Goal: Task Accomplishment & Management: Manage account settings

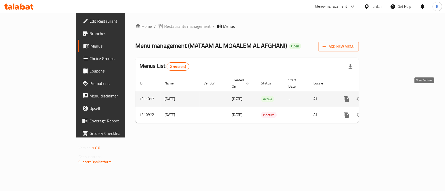
click at [387, 96] on icon "enhanced table" at bounding box center [383, 99] width 6 height 6
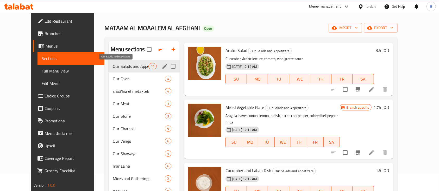
scroll to position [73, 0]
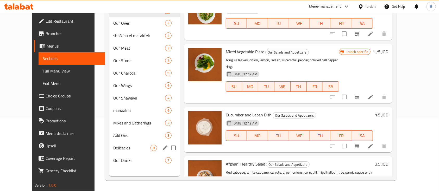
click at [125, 150] on span "Delicacies" at bounding box center [131, 148] width 37 height 6
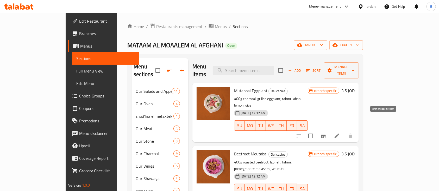
click at [326, 134] on icon "Branch-specific-item" at bounding box center [323, 136] width 5 height 4
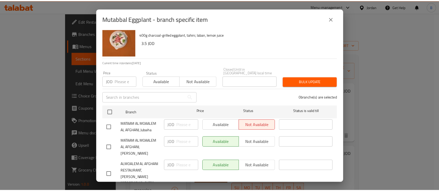
scroll to position [13, 0]
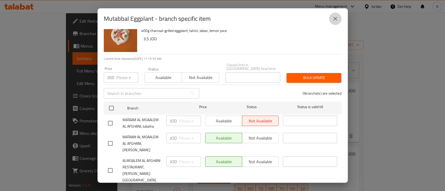
click at [338, 18] on button "close" at bounding box center [335, 19] width 13 height 13
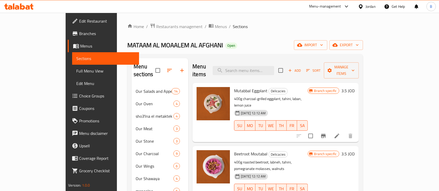
click at [355, 87] on h6 "3.5 JOD" at bounding box center [347, 90] width 13 height 7
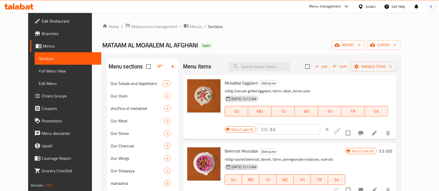
click at [320, 124] on input "3.5" at bounding box center [295, 129] width 51 height 10
paste input "777051"
paste input "1.7"
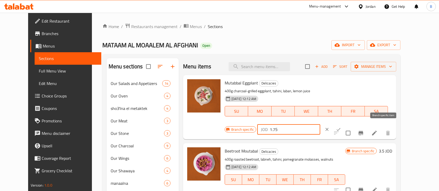
type input "1.75"
click at [364, 130] on icon "Branch-specific-item" at bounding box center [361, 133] width 6 height 6
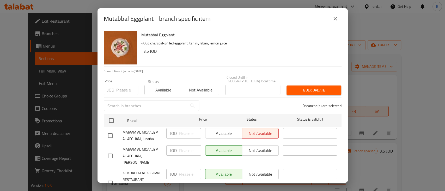
click at [175, 149] on div "JOD ​" at bounding box center [183, 151] width 35 height 10
click at [338, 18] on button "close" at bounding box center [335, 19] width 13 height 13
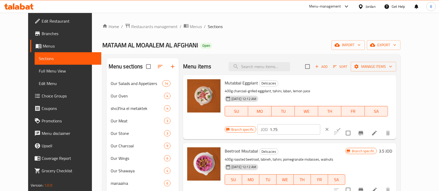
click at [341, 127] on icon "ok" at bounding box center [338, 129] width 5 height 5
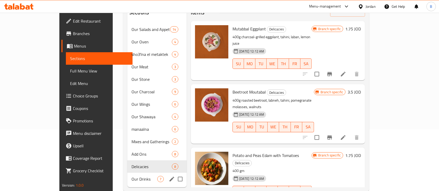
scroll to position [73, 0]
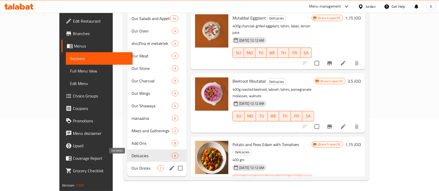
click at [132, 165] on span "Our Drinks" at bounding box center [145, 168] width 26 height 6
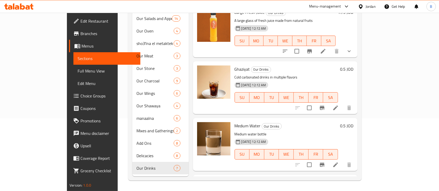
scroll to position [69, 0]
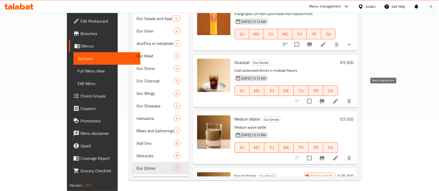
click at [328, 95] on button "Branch-specific-item" at bounding box center [322, 101] width 13 height 13
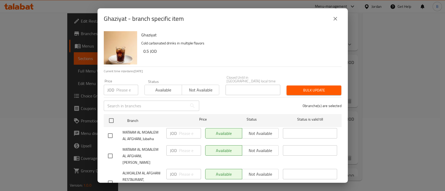
click at [335, 18] on icon "close" at bounding box center [335, 19] width 4 height 4
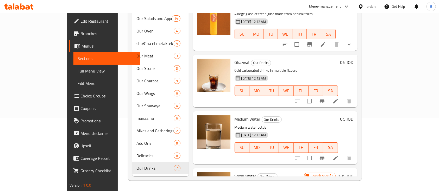
click at [355, 95] on div at bounding box center [323, 101] width 64 height 13
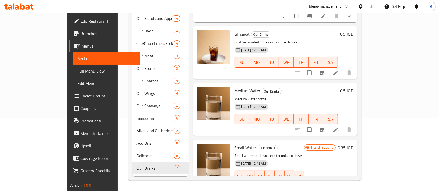
scroll to position [104, 0]
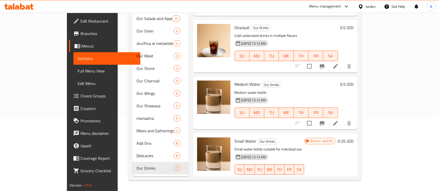
click at [339, 63] on icon at bounding box center [336, 66] width 6 height 6
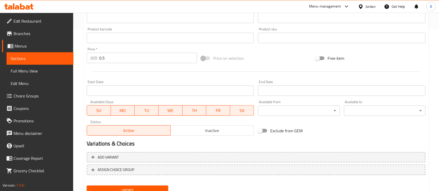
scroll to position [184, 0]
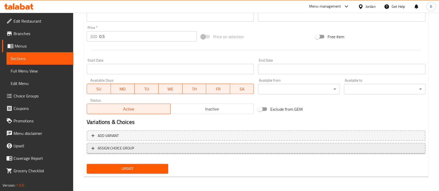
click at [314, 145] on span "ASSIGN CHOICE GROUP" at bounding box center [255, 148] width 329 height 7
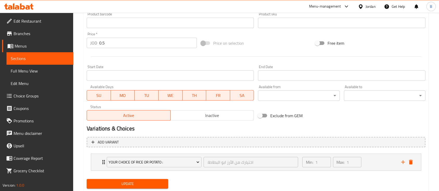
scroll to position [192, 0]
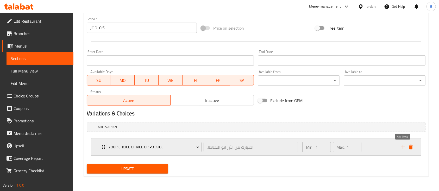
click at [403, 147] on icon "add" at bounding box center [403, 148] width 4 height 4
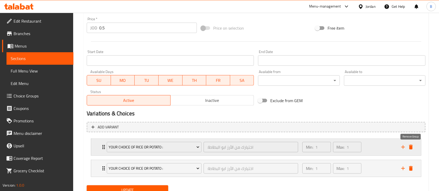
click at [412, 146] on icon "delete" at bounding box center [411, 147] width 4 height 5
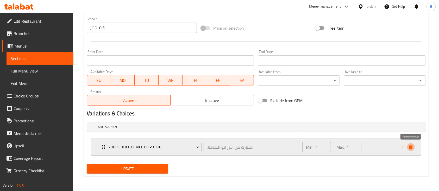
click at [412, 146] on icon "delete" at bounding box center [411, 147] width 4 height 5
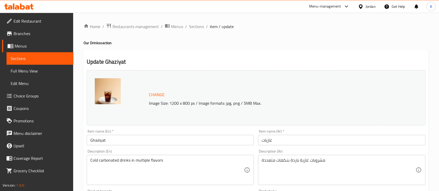
scroll to position [0, 0]
click at [194, 23] on span "Sections" at bounding box center [196, 26] width 15 height 6
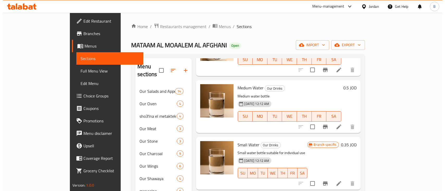
scroll to position [69, 0]
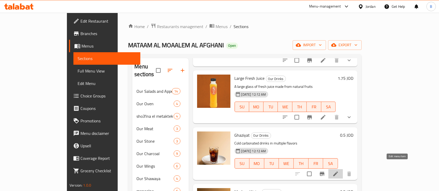
click at [339, 171] on icon at bounding box center [336, 174] width 6 height 6
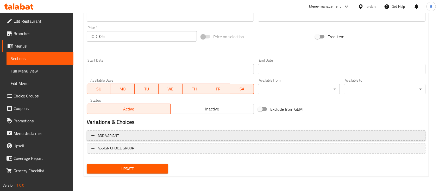
click at [396, 138] on span "Add variant" at bounding box center [255, 136] width 329 height 7
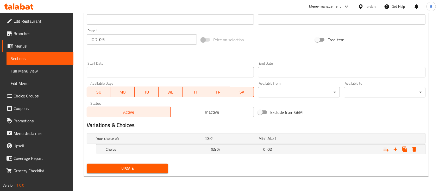
scroll to position [180, 0]
click at [360, 147] on div "Expand" at bounding box center [367, 149] width 105 height 11
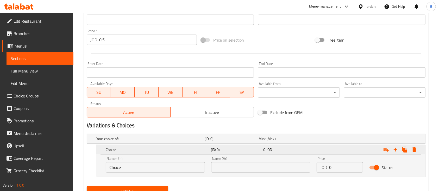
scroll to position [203, 0]
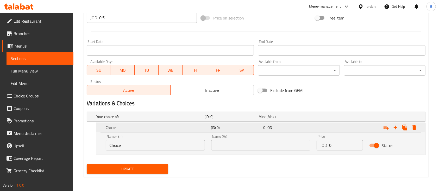
click at [351, 123] on div "Expand" at bounding box center [367, 127] width 105 height 11
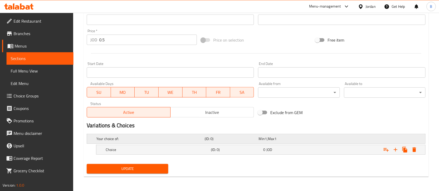
click at [355, 136] on div "Your choice of: (ID: 0) Min 1 , Max 1" at bounding box center [257, 138] width 325 height 11
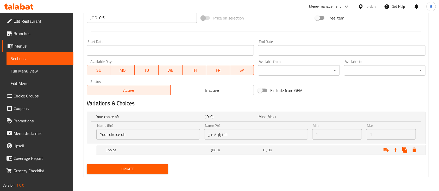
click at [148, 132] on input "Your choice of:" at bounding box center [148, 134] width 104 height 10
click at [378, 147] on div "Expand" at bounding box center [367, 150] width 105 height 11
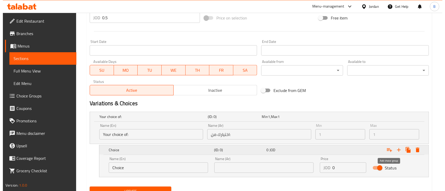
scroll to position [225, 0]
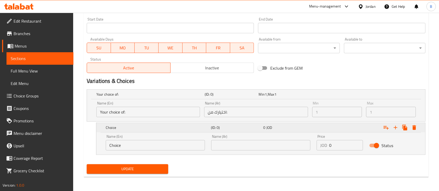
click at [415, 130] on icon "Expand" at bounding box center [414, 128] width 6 height 6
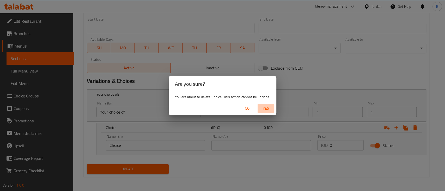
click at [265, 112] on span "Yes" at bounding box center [265, 108] width 13 height 7
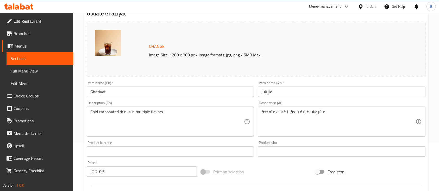
scroll to position [0, 0]
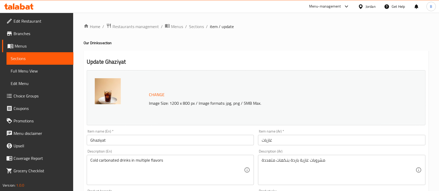
click at [31, 94] on span "Choice Groups" at bounding box center [42, 96] width 56 height 6
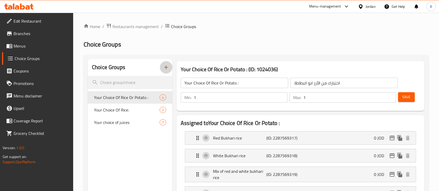
click at [169, 69] on button "button" at bounding box center [166, 67] width 13 height 13
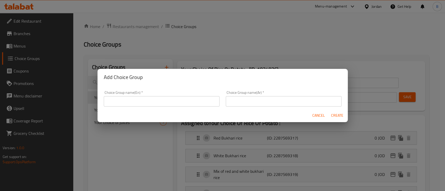
drag, startPoint x: 180, startPoint y: 95, endPoint x: 179, endPoint y: 101, distance: 5.3
click at [179, 101] on div "Choice Group name(En)   * Choice Group name(En) *" at bounding box center [162, 99] width 116 height 16
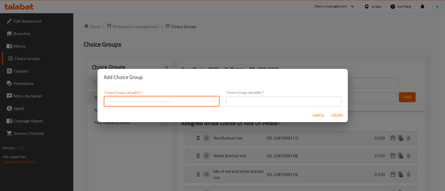
click at [179, 101] on input "text" at bounding box center [162, 101] width 116 height 10
type input "U"
type input "Your Choice of drinks :"
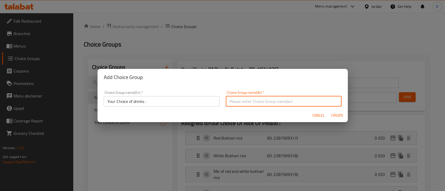
click at [317, 102] on input "text" at bounding box center [284, 101] width 116 height 10
type input "h"
type input "اختيارك من المشروب :"
click at [337, 115] on span "Create" at bounding box center [337, 116] width 13 height 7
type input "Your Choice of drinks :"
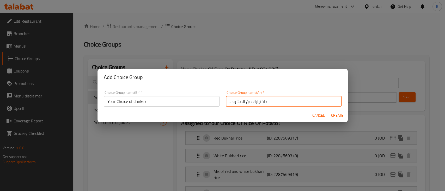
type input "اختيارك من المشروب :"
type input "0"
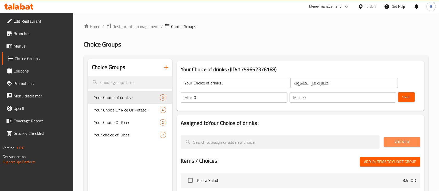
click at [406, 141] on span "Add New" at bounding box center [402, 142] width 28 height 7
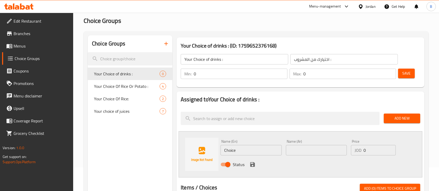
scroll to position [35, 0]
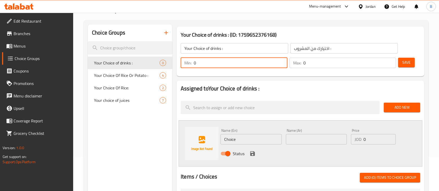
click at [253, 63] on input "0" at bounding box center [241, 63] width 94 height 10
type input "1"
click at [333, 62] on input "0" at bounding box center [349, 63] width 93 height 10
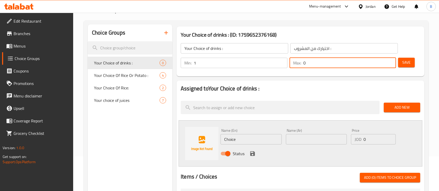
click at [333, 62] on input "0" at bounding box center [349, 63] width 93 height 10
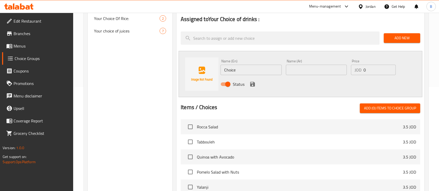
type input "1"
click at [246, 68] on input "Choice" at bounding box center [251, 70] width 61 height 10
click at [246, 70] on input "Choice" at bounding box center [251, 70] width 61 height 10
type input "ك"
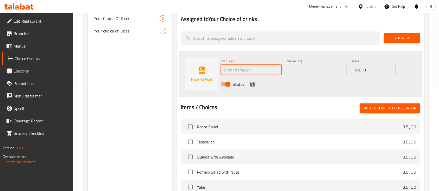
type input "أ"
type input "G"
type input "Kinza Cola"
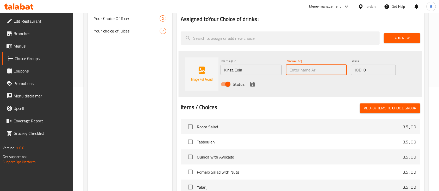
click at [330, 71] on input "text" at bounding box center [316, 70] width 61 height 10
type input "[PERSON_NAME]"
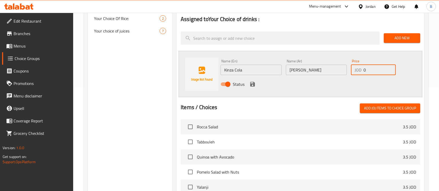
drag, startPoint x: 370, startPoint y: 73, endPoint x: 356, endPoint y: 71, distance: 14.3
click at [356, 71] on div "JOD 0 Price" at bounding box center [373, 70] width 45 height 10
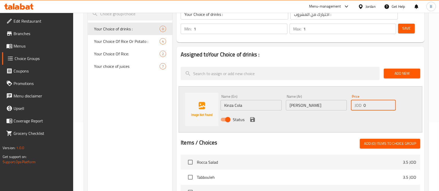
scroll to position [69, 0]
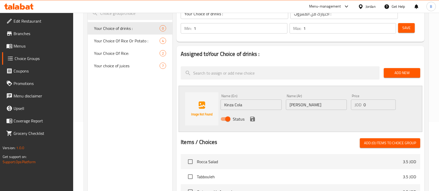
click at [401, 114] on div "Status" at bounding box center [316, 119] width 196 height 14
click at [254, 119] on icon "save" at bounding box center [252, 119] width 5 height 5
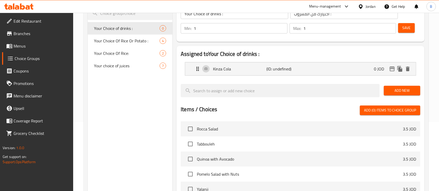
click at [413, 89] on span "Add New" at bounding box center [402, 91] width 28 height 7
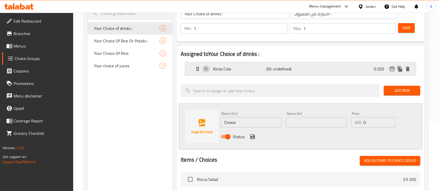
click at [364, 66] on div "Kinza Cola (ID: undefined) 0 JOD" at bounding box center [302, 69] width 215 height 13
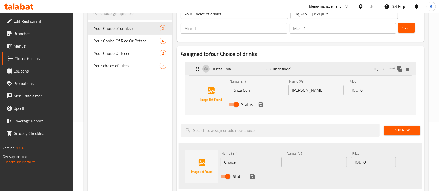
click at [364, 66] on div "Kinza Cola (ID: undefined) 0 JOD" at bounding box center [302, 69] width 215 height 13
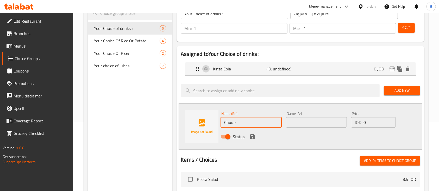
click at [238, 123] on input "Choice" at bounding box center [251, 122] width 61 height 10
type input "ن"
paste input "Pomegranate."
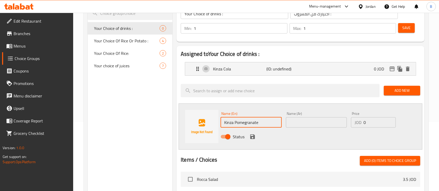
type input "Kinza Pomegranate"
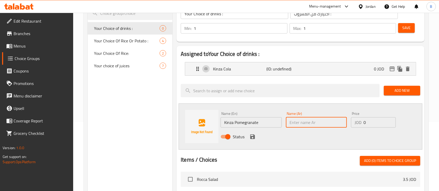
click at [325, 124] on input "text" at bounding box center [316, 122] width 61 height 10
type input "كينزا رمان"
click at [252, 137] on icon "save" at bounding box center [252, 137] width 6 height 6
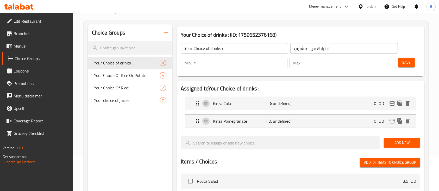
scroll to position [104, 0]
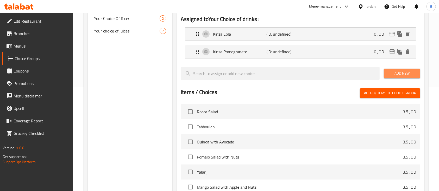
click at [405, 74] on span "Add New" at bounding box center [402, 73] width 28 height 7
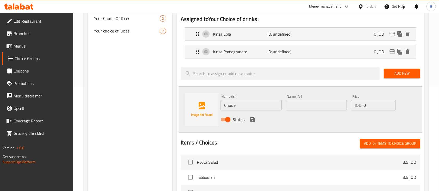
click at [249, 107] on input "Choice" at bounding box center [251, 105] width 61 height 10
type input "،"
type input "Kinza Orange"
click at [333, 103] on input "text" at bounding box center [316, 105] width 61 height 10
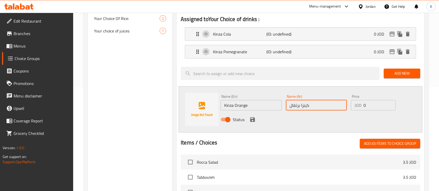
type input "كينزا برتقال"
click at [253, 119] on icon "save" at bounding box center [252, 119] width 5 height 5
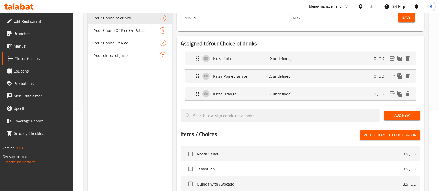
scroll to position [69, 0]
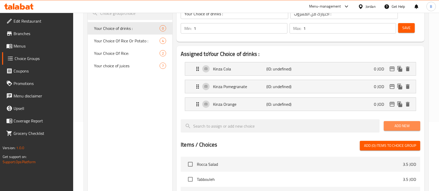
click at [398, 123] on span "Add New" at bounding box center [402, 126] width 28 height 7
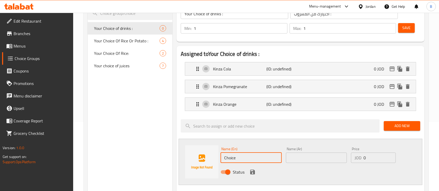
click at [241, 157] on input "Choice" at bounding box center [251, 158] width 61 height 10
paste input "Kinza Citrus."
type input "Kinza Citrus"
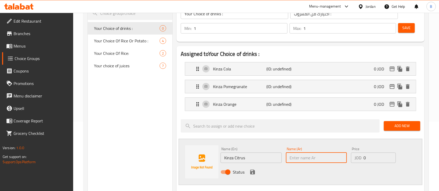
click at [303, 154] on input "text" at bounding box center [316, 158] width 61 height 10
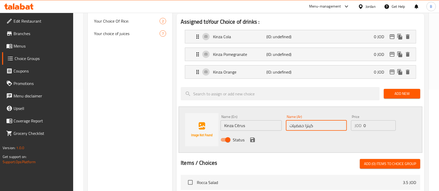
scroll to position [139, 0]
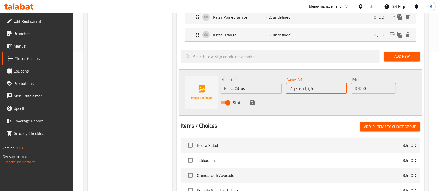
type input "كينزا حمضيات"
click at [253, 100] on icon "save" at bounding box center [252, 103] width 6 height 6
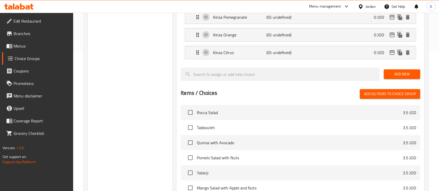
click at [405, 74] on span "Add New" at bounding box center [402, 74] width 28 height 7
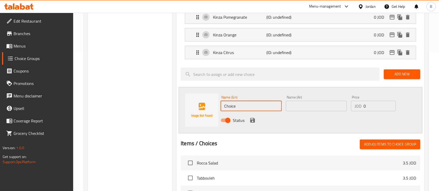
click at [246, 107] on input "Choice" at bounding box center [251, 106] width 61 height 10
type input "،"
type input "k"
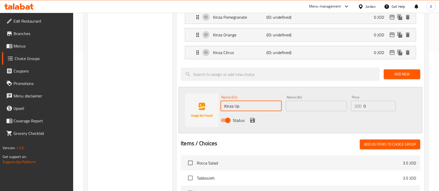
type input "Kinza Up"
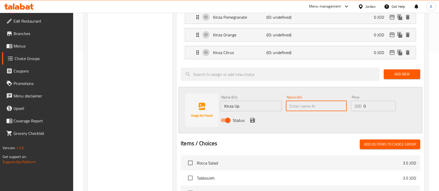
click at [313, 104] on input "text" at bounding box center [316, 106] width 61 height 10
click at [299, 105] on input "كبنزا اب" at bounding box center [316, 106] width 61 height 10
type input "كينزا اب"
click at [252, 118] on icon "save" at bounding box center [252, 120] width 6 height 6
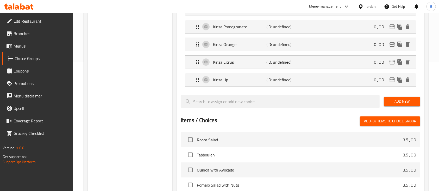
scroll to position [104, 0]
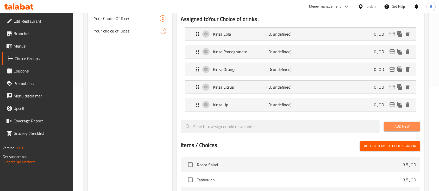
click at [399, 125] on span "Add New" at bounding box center [402, 126] width 28 height 7
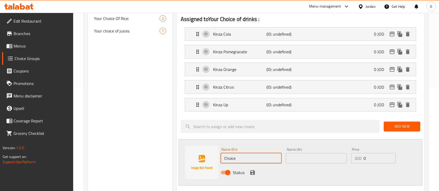
click at [248, 157] on input "Choice" at bounding box center [251, 158] width 61 height 10
paste input "[PERSON_NAME]."
type input "[PERSON_NAME]"
click at [309, 160] on input "text" at bounding box center [316, 158] width 61 height 10
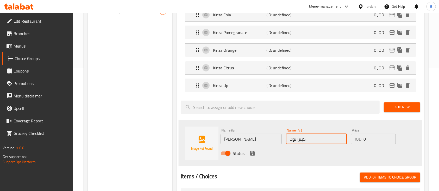
scroll to position [139, 0]
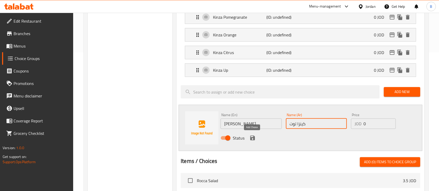
type input "كينزا توت"
click at [250, 136] on icon "save" at bounding box center [252, 138] width 5 height 5
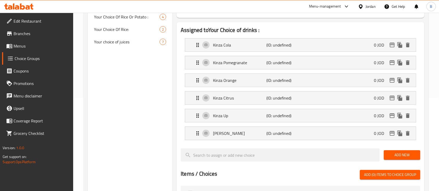
scroll to position [104, 0]
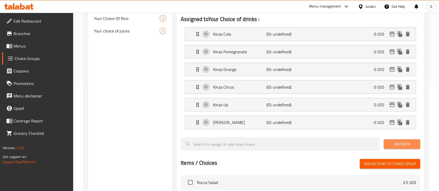
click at [406, 147] on span "Add New" at bounding box center [402, 144] width 28 height 7
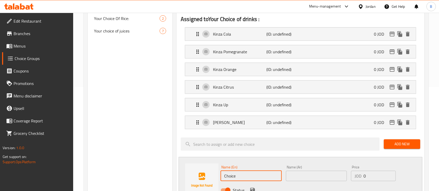
click at [256, 173] on input "Choice" at bounding box center [251, 176] width 61 height 10
paste input "Sinalco Cola Glass."
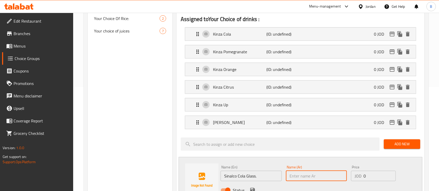
click at [338, 178] on input "text" at bounding box center [316, 176] width 61 height 10
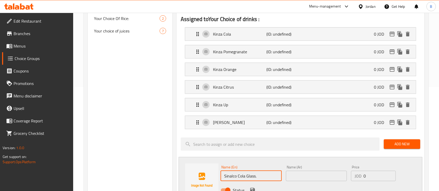
click at [267, 174] on input "Sinalco Cola Glass." at bounding box center [251, 176] width 61 height 10
type input "Sinalco Cola Glass"
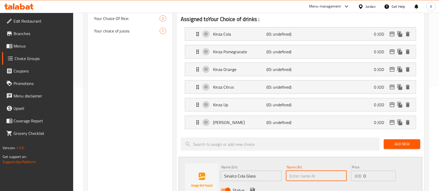
click at [325, 171] on input "text" at bounding box center [316, 176] width 61 height 10
paste input "‎[PERSON_NAME] اسود زجاج"
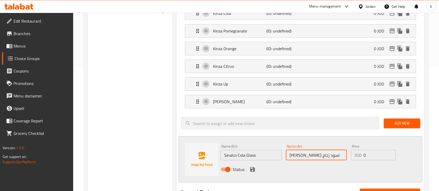
scroll to position [139, 0]
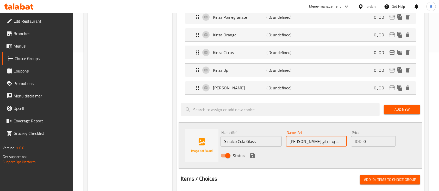
type input "‎[PERSON_NAME] اسود زجاج"
click at [253, 156] on icon "save" at bounding box center [252, 156] width 6 height 6
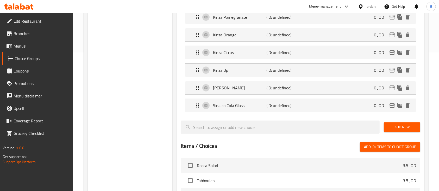
scroll to position [173, 0]
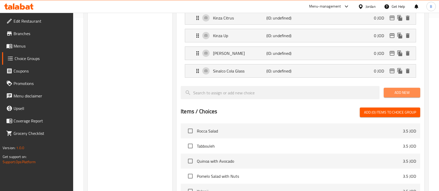
click at [408, 88] on button "Add New" at bounding box center [402, 93] width 36 height 10
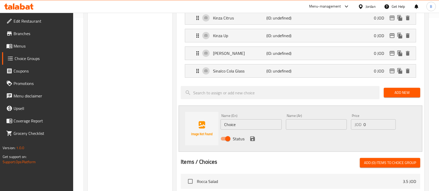
click at [264, 126] on input "Choice" at bounding box center [251, 125] width 61 height 10
paste input "Sinalco Apple Glass."
click at [242, 124] on input "Sinalco Apple Glass." at bounding box center [251, 125] width 61 height 10
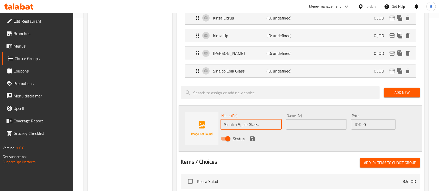
click at [242, 124] on input "Sinalco Apple Glass." at bounding box center [251, 125] width 61 height 10
click at [256, 121] on input "Sinalco Up Glass." at bounding box center [251, 125] width 61 height 10
type input "Sinalco Up Glass"
click at [299, 123] on input "text" at bounding box center [316, 125] width 61 height 10
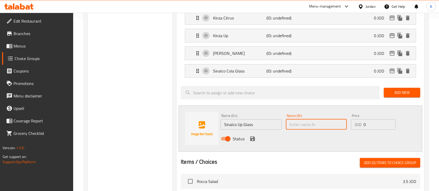
paste input "‎سينالكو اخضر زجاج"
click at [301, 124] on input "‎سينالكو اخضر زجاج" at bounding box center [316, 125] width 61 height 10
click at [302, 124] on input "‎سينالكو اخضر زجاج" at bounding box center [316, 125] width 61 height 10
type input "‎سينالكو اب زجاج"
click at [250, 137] on icon "save" at bounding box center [252, 139] width 5 height 5
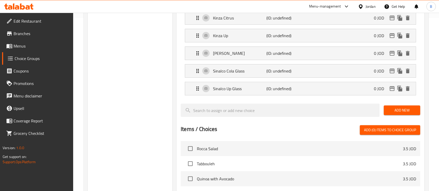
click at [410, 112] on span "Add New" at bounding box center [402, 110] width 28 height 7
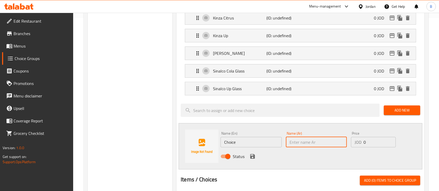
click at [304, 140] on input "text" at bounding box center [316, 142] width 61 height 10
click at [256, 140] on input "Choice" at bounding box center [251, 142] width 61 height 10
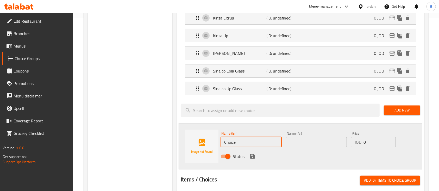
click at [256, 140] on input "Choice" at bounding box center [251, 142] width 61 height 10
paste input "Sinalco Gum Glass."
click at [308, 141] on input "text" at bounding box center [316, 142] width 61 height 10
click at [265, 140] on input "Sinalco Gum Glass." at bounding box center [251, 142] width 61 height 10
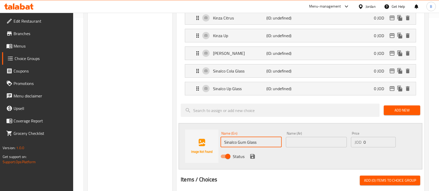
type input "Sinalco Gum Glass"
click at [295, 139] on input "text" at bounding box center [316, 142] width 61 height 10
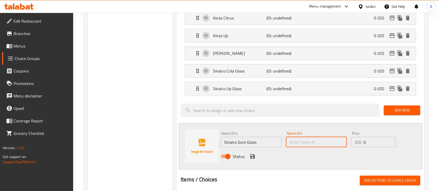
paste input "‎[PERSON_NAME] علكه زجاج"
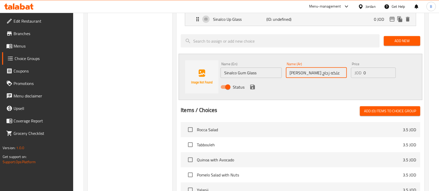
type input "‎[PERSON_NAME] علكه زجاج"
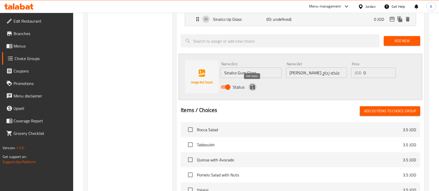
drag, startPoint x: 254, startPoint y: 87, endPoint x: 249, endPoint y: 90, distance: 5.0
click at [253, 87] on icon "save" at bounding box center [252, 87] width 6 height 6
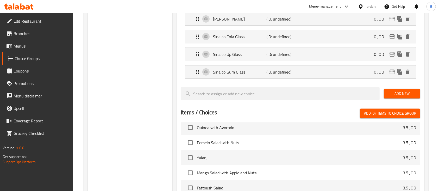
scroll to position [173, 0]
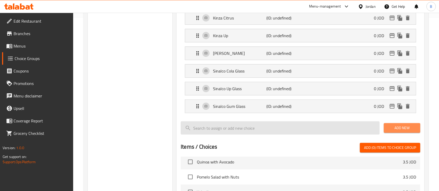
drag, startPoint x: 405, startPoint y: 125, endPoint x: 366, endPoint y: 125, distance: 39.1
click at [405, 125] on span "Add New" at bounding box center [402, 128] width 28 height 7
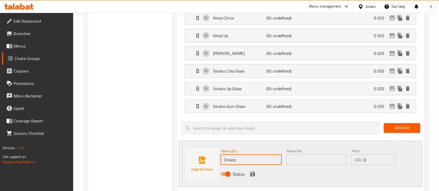
click at [235, 163] on input "Choice" at bounding box center [251, 160] width 61 height 10
paste input "Sinalco Lemon Glass."
type input "Sinalco Lemon Glass"
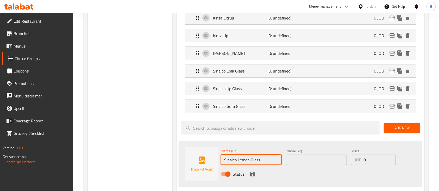
click at [292, 161] on input "text" at bounding box center [316, 160] width 61 height 10
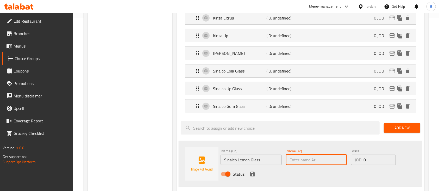
paste input "‎[PERSON_NAME] زجاج"
type input "‎[PERSON_NAME] زجاج"
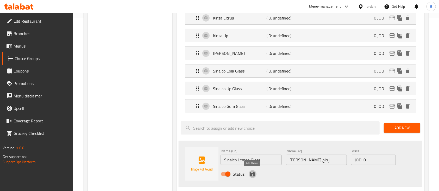
click at [253, 175] on icon "save" at bounding box center [252, 174] width 6 height 6
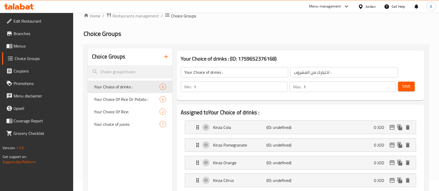
scroll to position [0, 0]
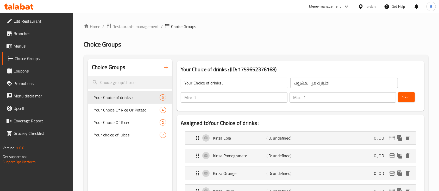
click at [407, 97] on span "Save" at bounding box center [406, 97] width 8 height 7
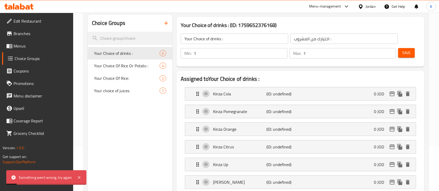
scroll to position [69, 0]
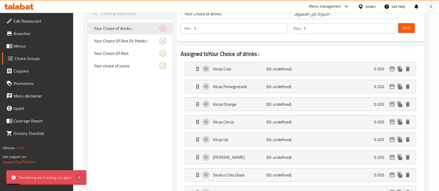
click at [79, 176] on icon at bounding box center [79, 178] width 6 height 6
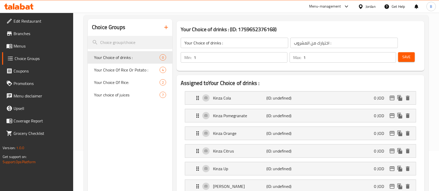
scroll to position [0, 0]
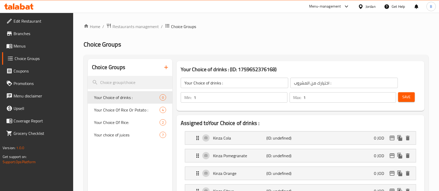
click at [404, 101] on button "Save" at bounding box center [406, 97] width 17 height 10
click at [409, 99] on span "Save" at bounding box center [406, 97] width 8 height 7
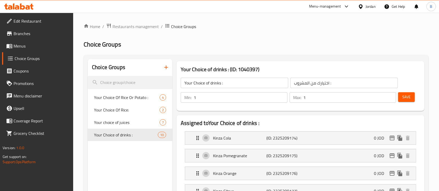
click at [31, 45] on span "Menus" at bounding box center [42, 46] width 56 height 6
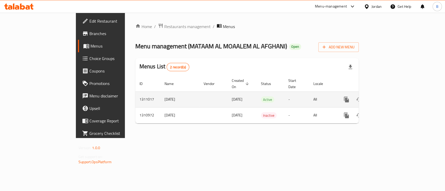
click at [387, 97] on icon "enhanced table" at bounding box center [383, 100] width 6 height 6
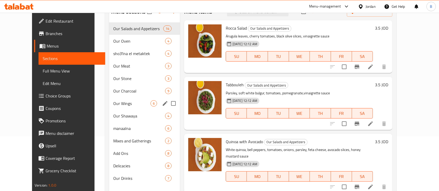
scroll to position [73, 0]
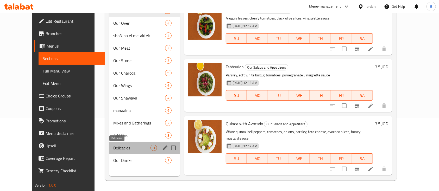
click at [128, 150] on span "Delicacies" at bounding box center [131, 148] width 37 height 6
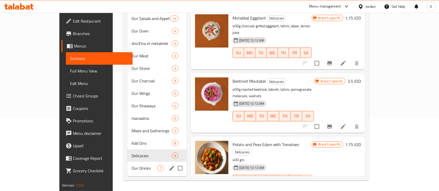
click at [132, 165] on span "Our Drinks" at bounding box center [145, 168] width 26 height 6
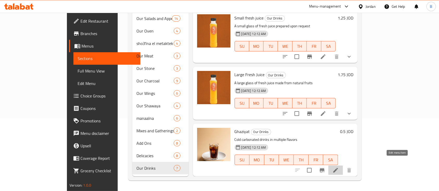
click at [339, 167] on icon at bounding box center [336, 170] width 6 height 6
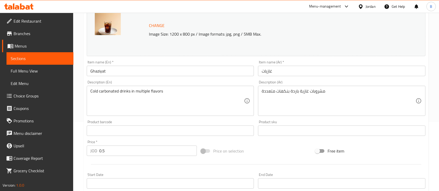
scroll to position [184, 0]
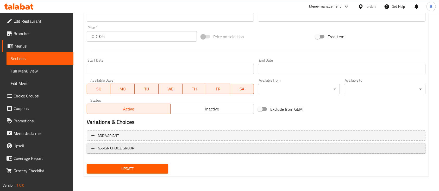
click at [315, 149] on span "ASSIGN CHOICE GROUP" at bounding box center [255, 148] width 329 height 7
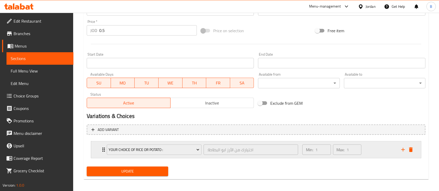
scroll to position [192, 0]
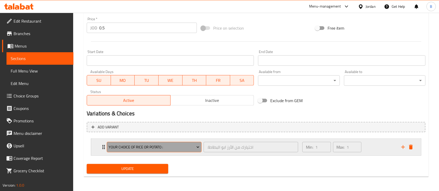
click at [175, 144] on span "Your Choice Of Rice Or Potato :" at bounding box center [154, 147] width 91 height 7
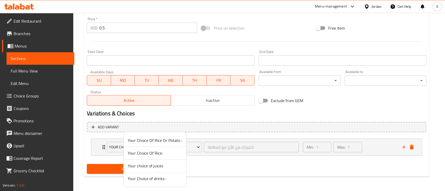
click at [173, 184] on li "Your Choice of drinks :" at bounding box center [154, 179] width 63 height 13
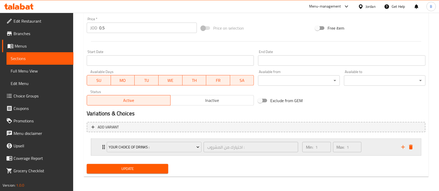
click at [383, 147] on div "Min: 1 ​ Max: 1 ​" at bounding box center [348, 147] width 99 height 17
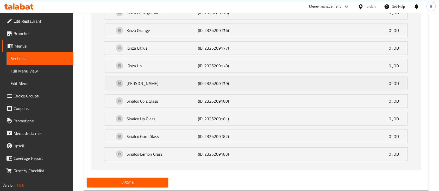
scroll to position [380, 0]
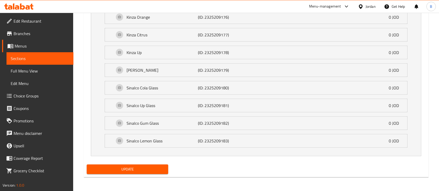
click at [130, 172] on span "Update" at bounding box center [127, 169] width 73 height 7
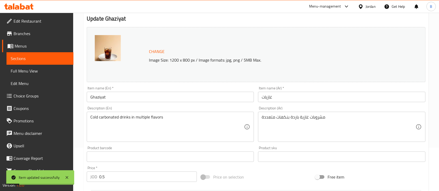
scroll to position [0, 0]
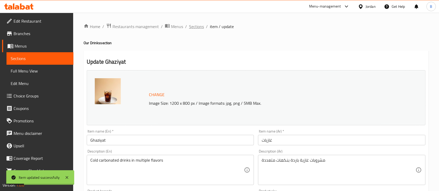
click at [200, 28] on span "Sections" at bounding box center [196, 26] width 15 height 6
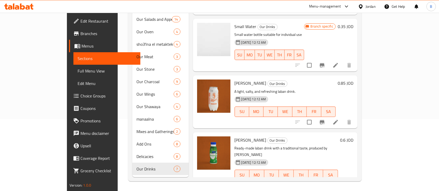
scroll to position [73, 0]
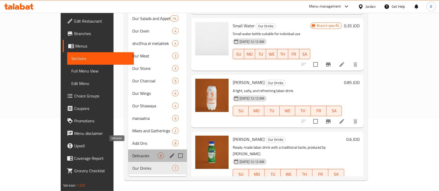
click at [132, 153] on span "Delicacies" at bounding box center [144, 156] width 25 height 6
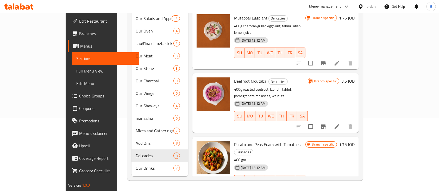
click at [355, 78] on h6 "3.5 JOD" at bounding box center [347, 81] width 13 height 7
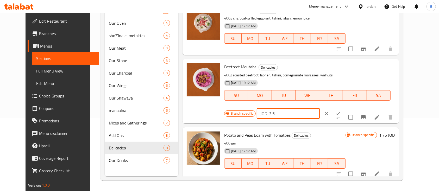
click at [320, 109] on input "3.5" at bounding box center [294, 114] width 51 height 10
type input "1.75"
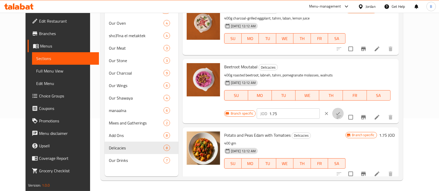
click at [341, 111] on icon "ok" at bounding box center [337, 113] width 5 height 5
